Goal: Task Accomplishment & Management: Complete application form

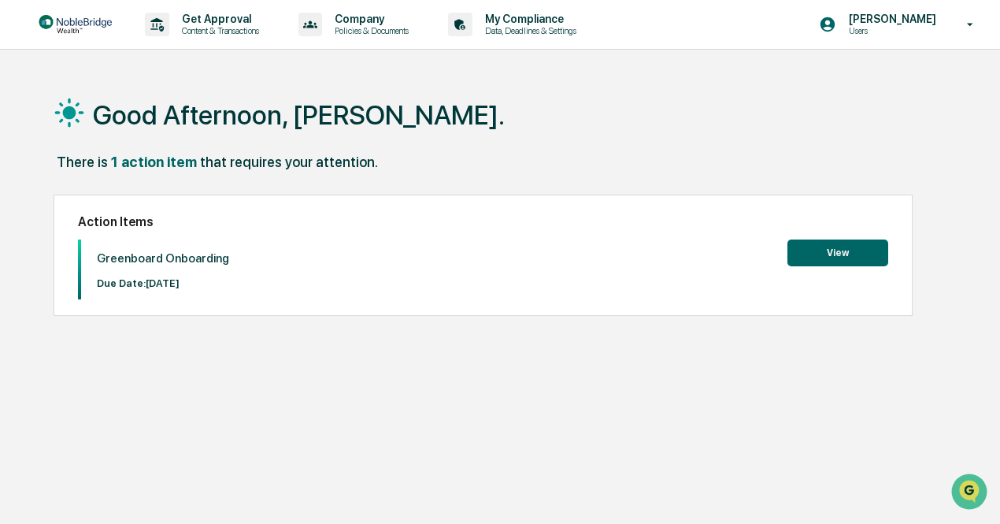
click at [823, 253] on button "View" at bounding box center [837, 252] width 101 height 27
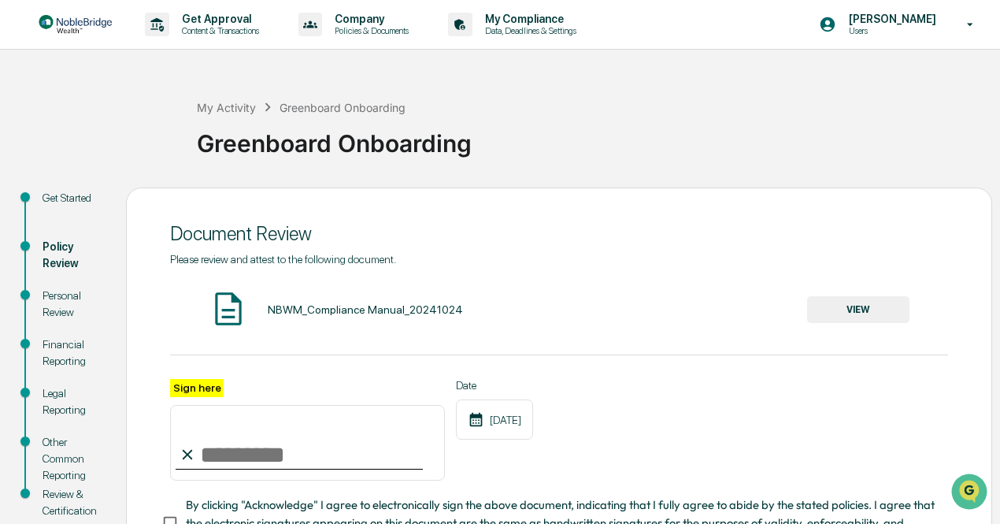
click at [865, 309] on button "VIEW" at bounding box center [858, 309] width 102 height 27
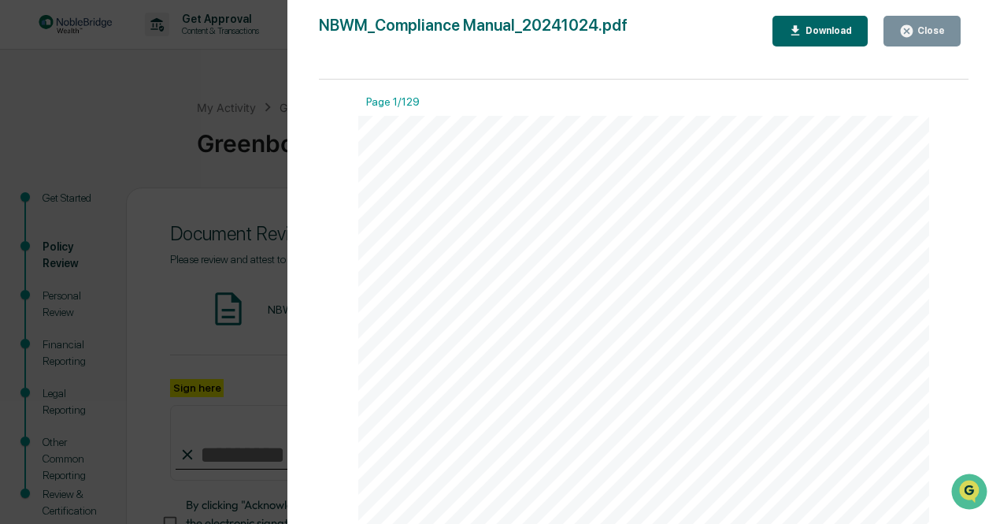
click at [838, 35] on div "Download" at bounding box center [827, 30] width 50 height 11
drag, startPoint x: 262, startPoint y: 149, endPoint x: 258, endPoint y: 157, distance: 8.8
click at [258, 157] on div "Version History [DATE] 02:37 PM [PERSON_NAME] NBWM_Compliance Manual_20241024.p…" at bounding box center [500, 262] width 1000 height 524
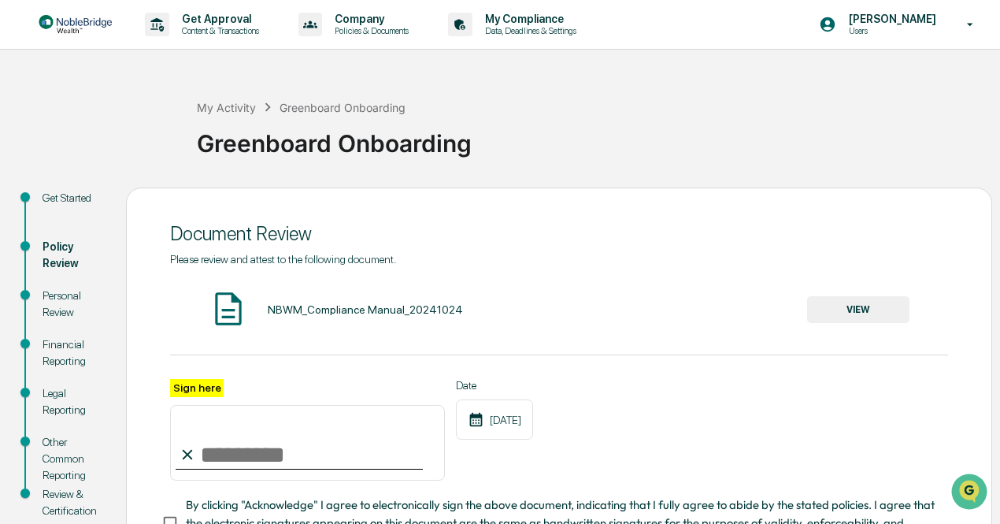
click at [237, 456] on input "Sign here" at bounding box center [307, 443] width 275 height 76
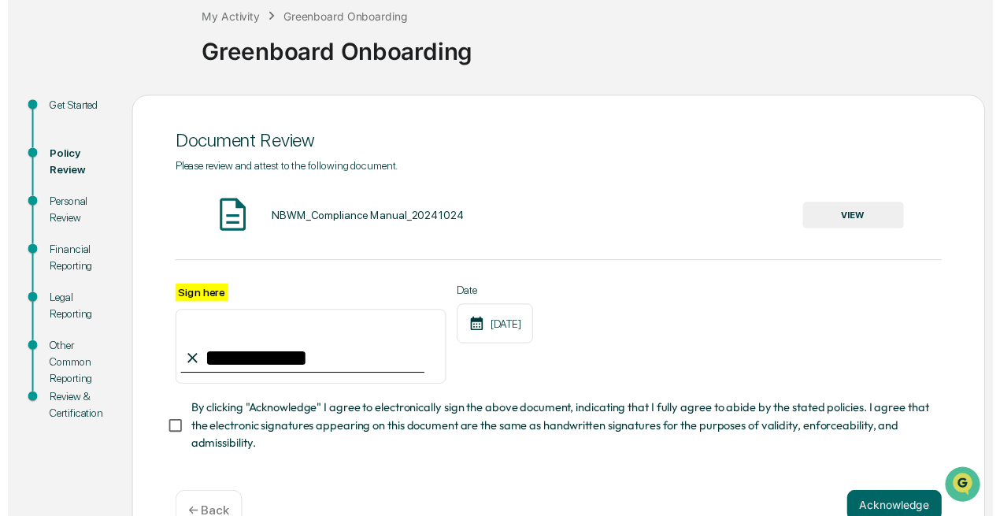
scroll to position [137, 0]
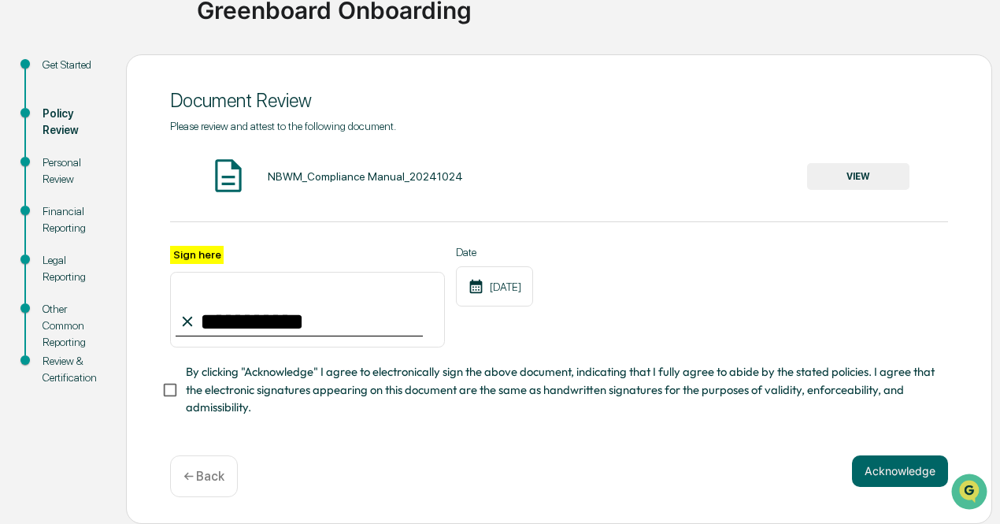
type input "**********"
click at [886, 477] on button "Acknowledge" at bounding box center [900, 470] width 96 height 31
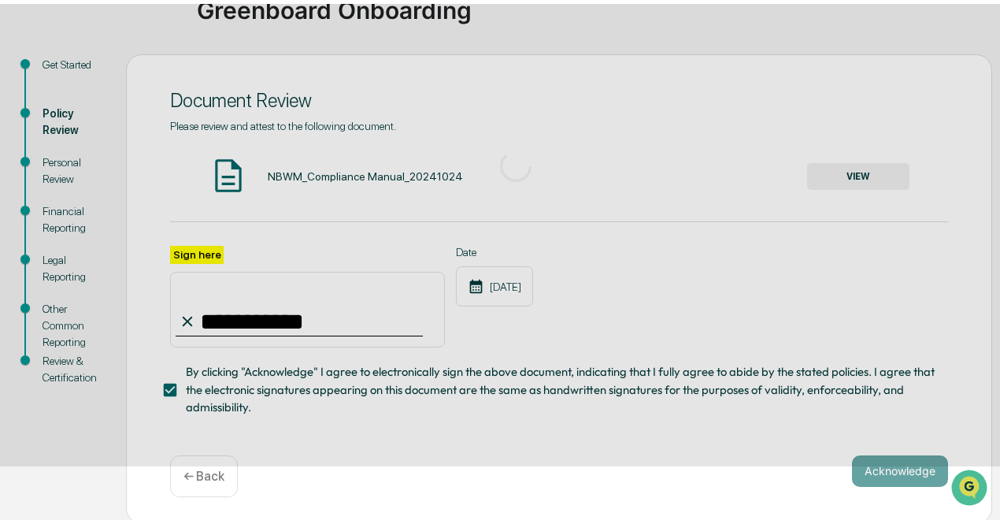
scroll to position [111, 0]
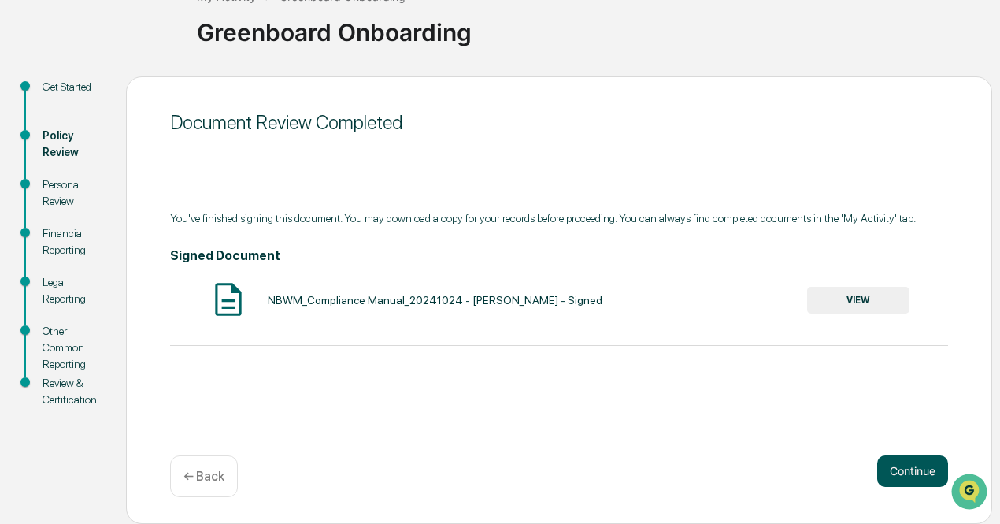
click at [902, 470] on button "Continue" at bounding box center [912, 470] width 71 height 31
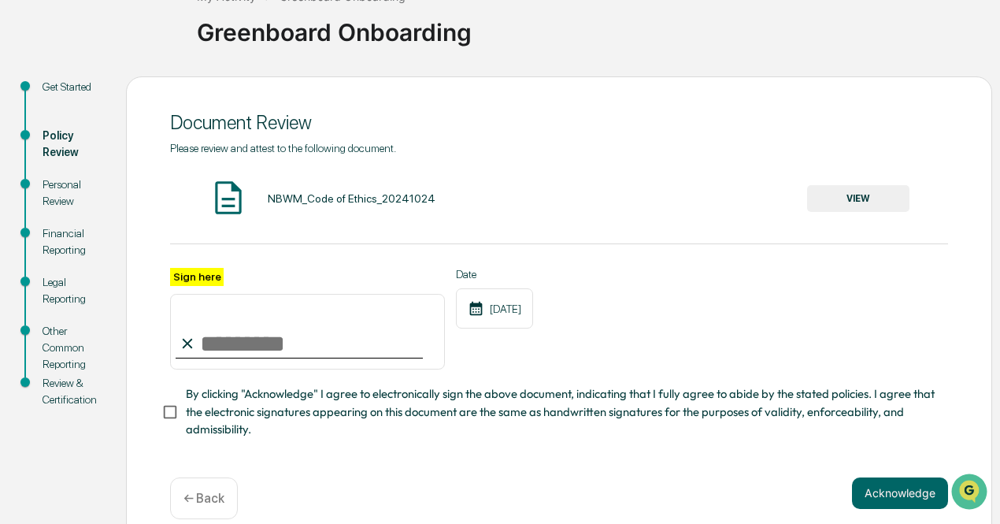
click at [863, 193] on button "VIEW" at bounding box center [858, 198] width 102 height 27
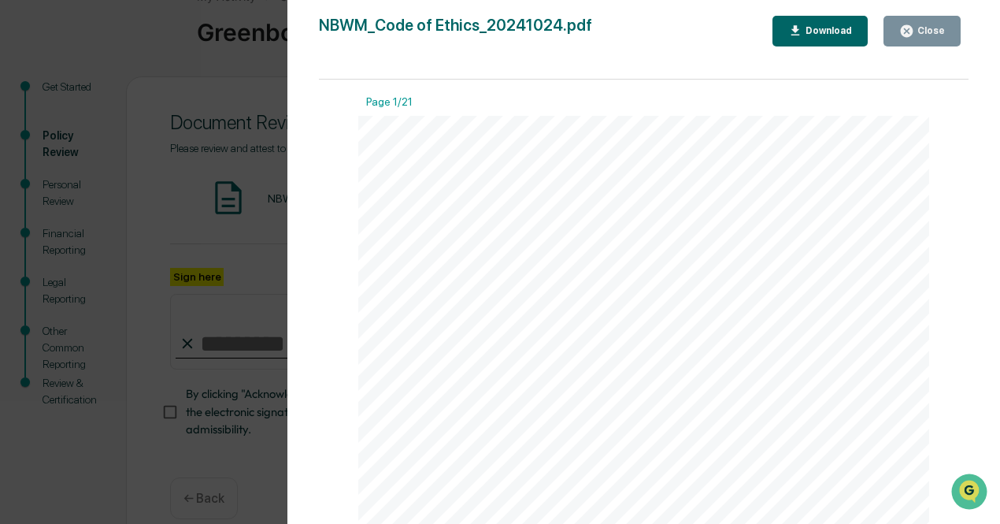
click at [829, 26] on div "Download" at bounding box center [827, 30] width 50 height 11
click at [943, 344] on div "Page 1/21 NobleBridge Wealth Management, LLC d/b/a: NobleBridge Wealth TM Code …" at bounding box center [644, 310] width 650 height 460
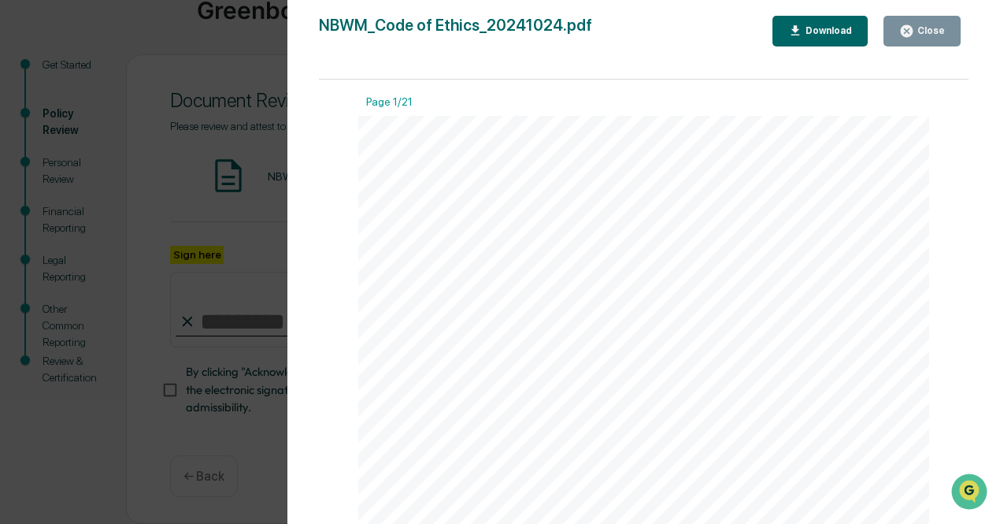
scroll to position [139, 0]
click at [916, 313] on div "NobleBridge Wealth Management, LLC d/b/a: NobleBridge Wealth TM Code of Ethics …" at bounding box center [644, 485] width 572 height 739
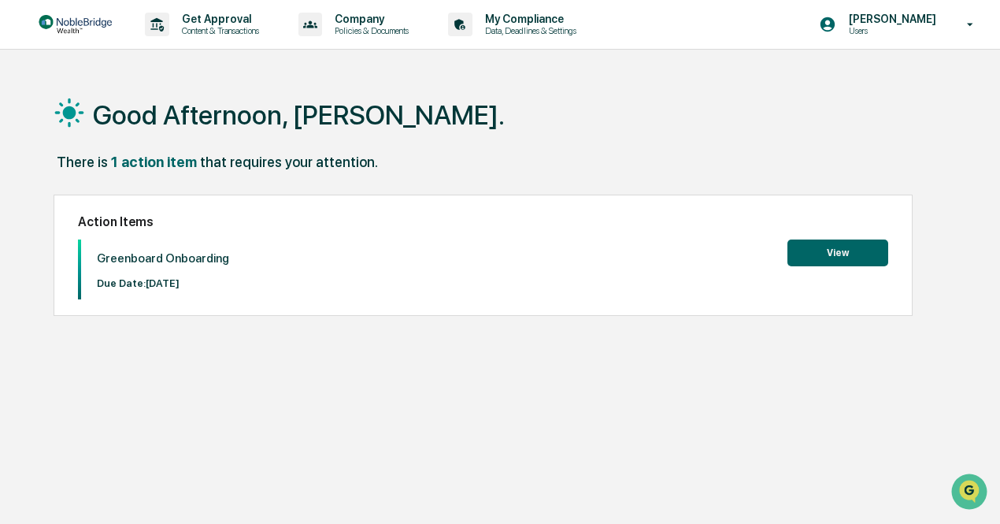
click at [826, 260] on button "View" at bounding box center [837, 252] width 101 height 27
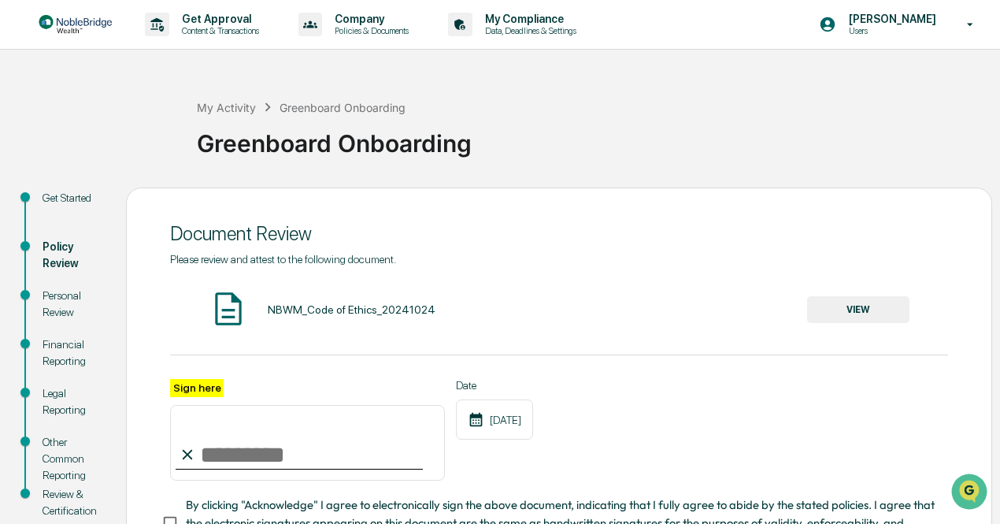
click at [275, 453] on input "Sign here" at bounding box center [307, 443] width 275 height 76
type input "**********"
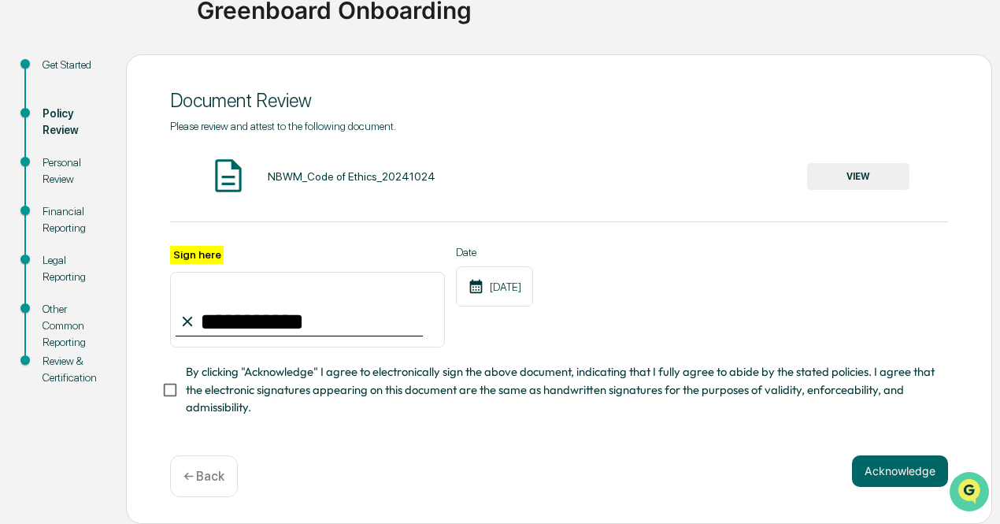
scroll to position [139, 0]
click at [903, 468] on button "Acknowledge" at bounding box center [900, 470] width 96 height 31
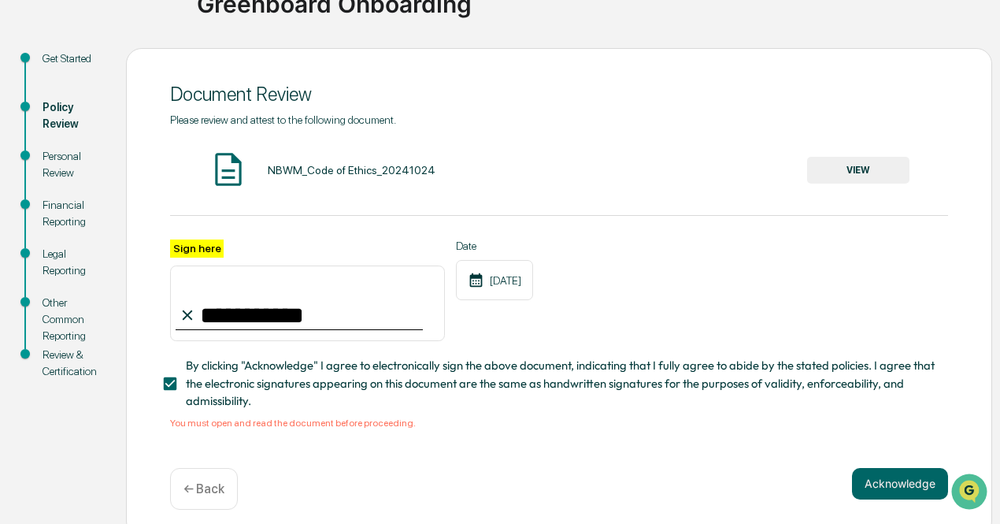
click at [856, 169] on button "VIEW" at bounding box center [858, 170] width 102 height 27
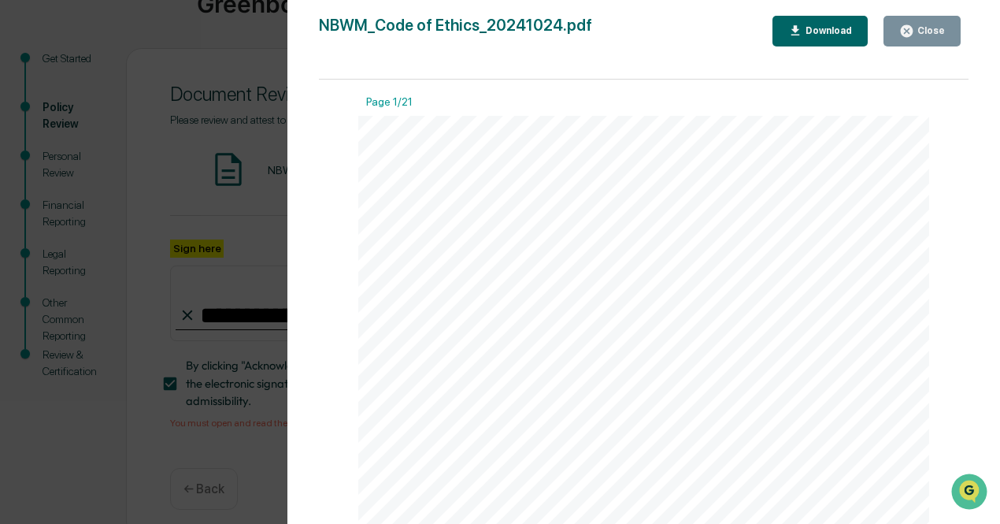
click at [821, 246] on div "NobleBridge Wealth Management, LLC d/b/a: NobleBridge Wealth TM Code of Ethics …" at bounding box center [644, 485] width 572 height 739
click at [960, 176] on div "Page 1/21 NobleBridge Wealth Management, LLC d/b/a: NobleBridge Wealth TM Code …" at bounding box center [644, 310] width 650 height 460
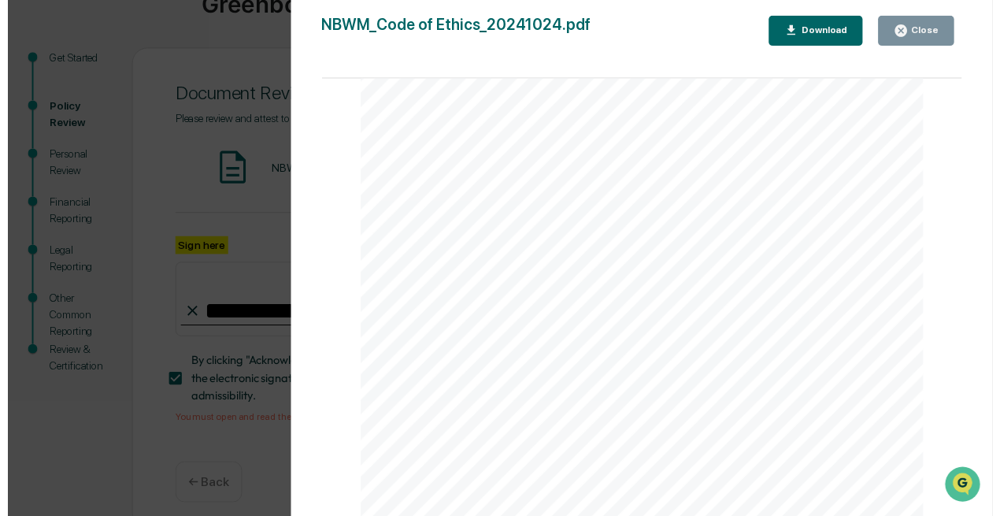
scroll to position [15275, 0]
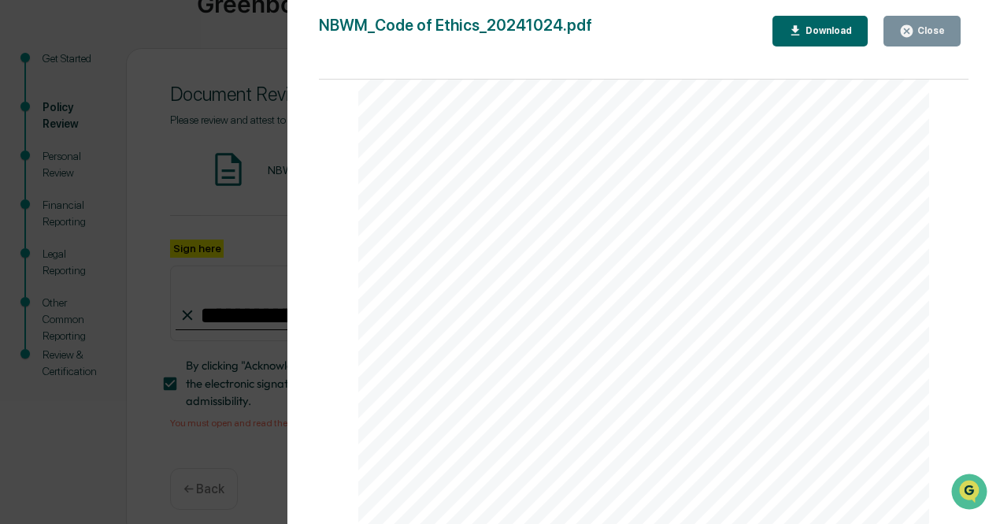
click at [923, 30] on div "Close" at bounding box center [929, 30] width 31 height 11
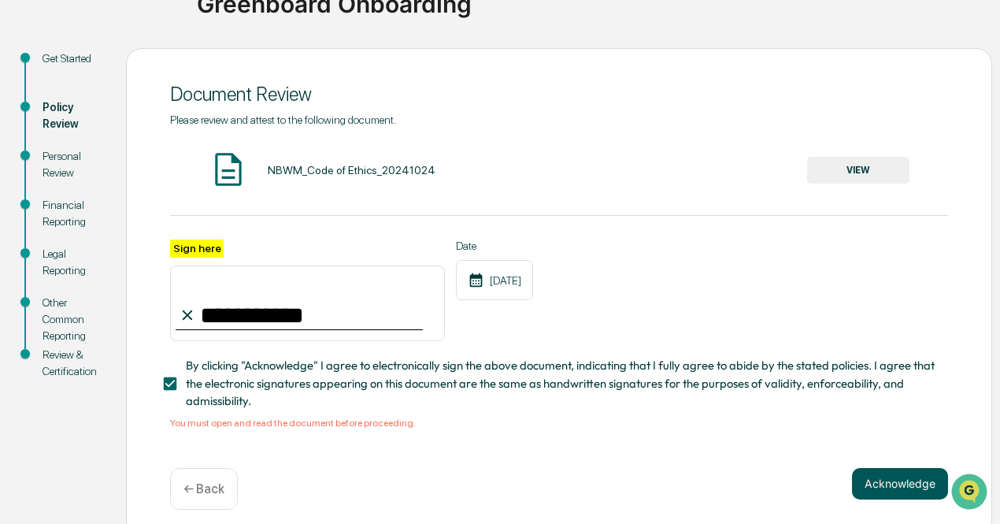
click at [893, 491] on button "Acknowledge" at bounding box center [900, 483] width 96 height 31
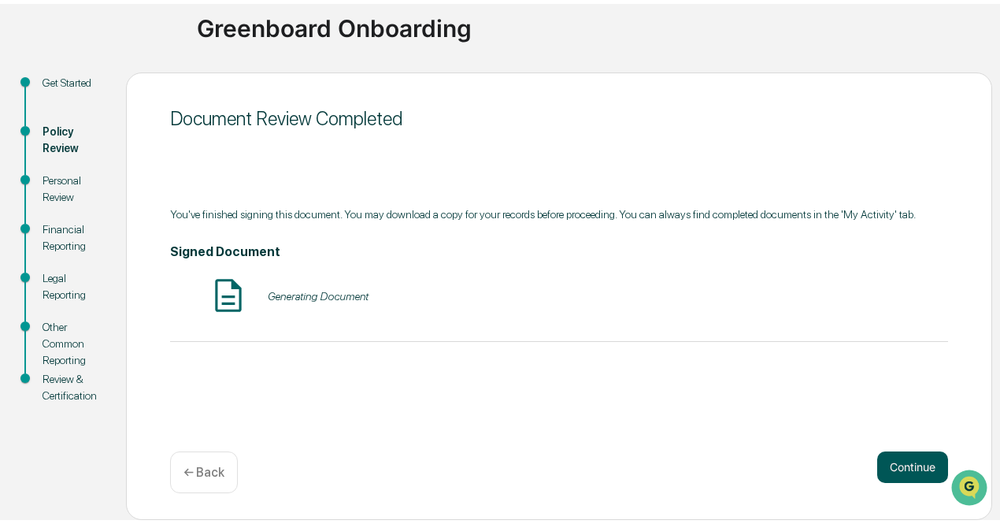
scroll to position [111, 0]
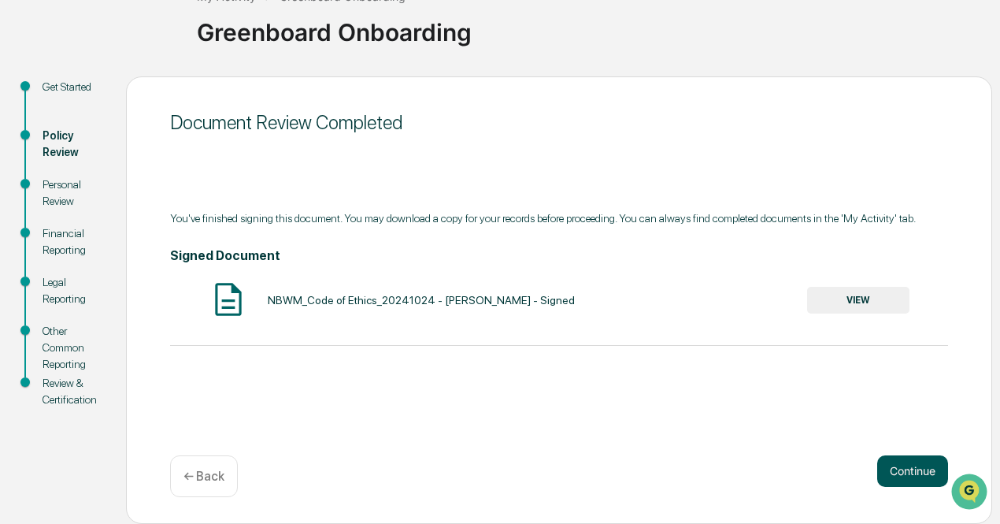
click at [905, 469] on button "Continue" at bounding box center [912, 470] width 71 height 31
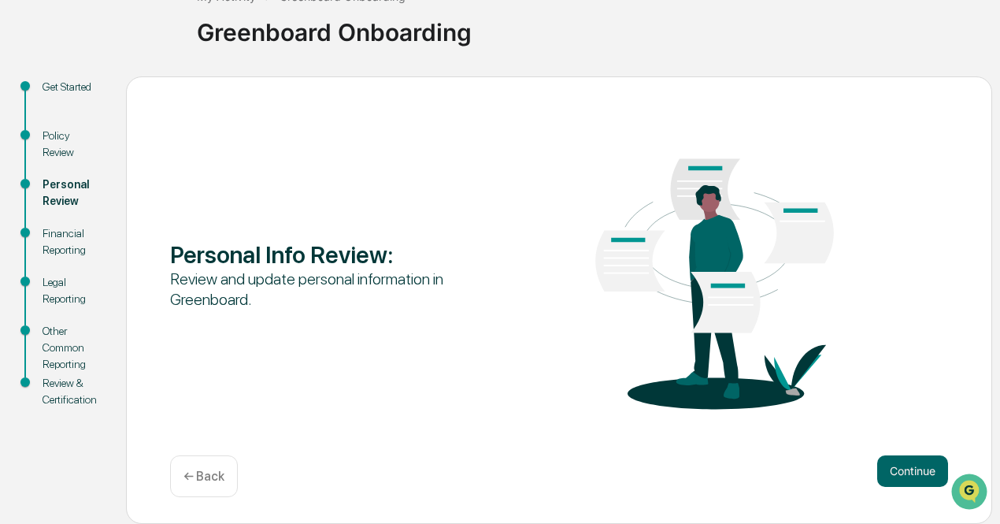
click at [905, 469] on button "Continue" at bounding box center [912, 470] width 71 height 31
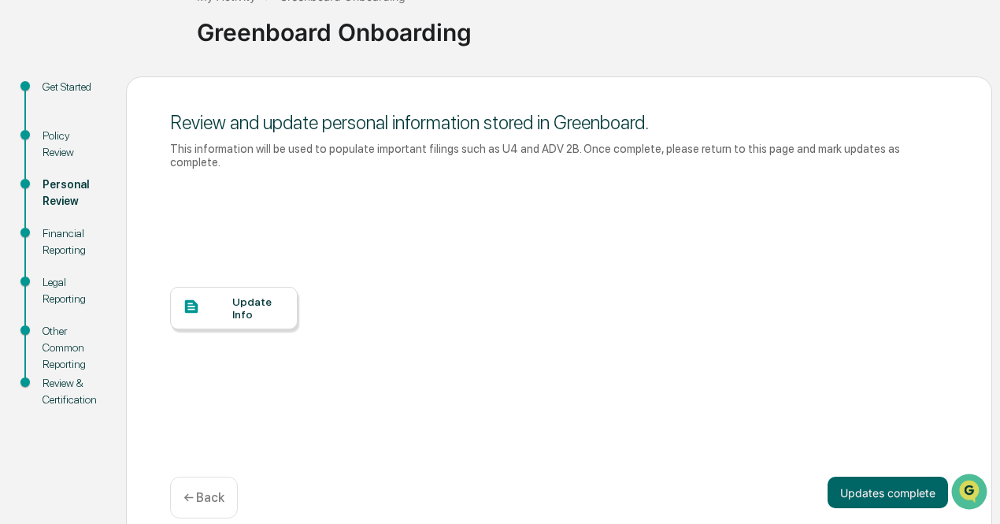
click at [250, 295] on div "Update Info" at bounding box center [258, 307] width 53 height 25
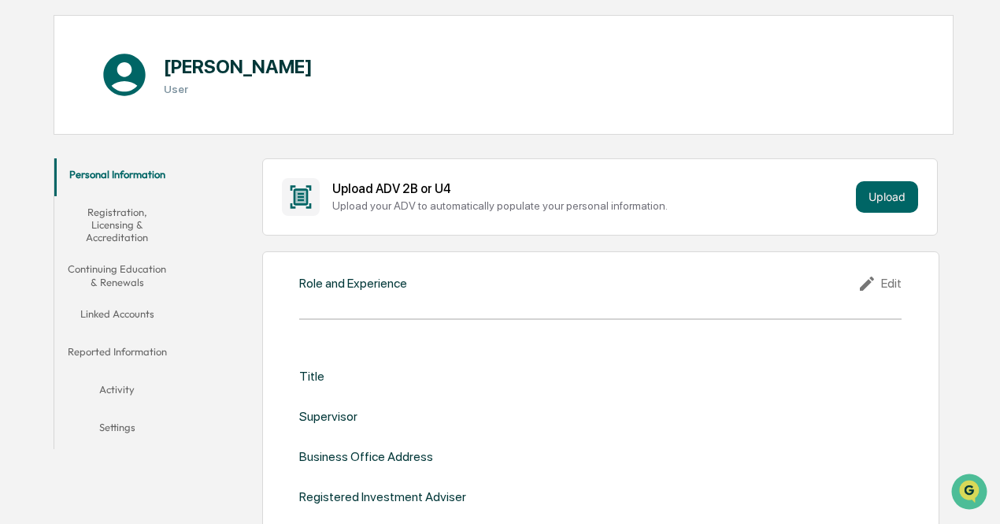
scroll to position [128, 0]
